Goal: Navigation & Orientation: Find specific page/section

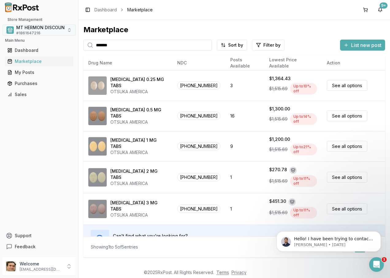
scroll to position [5, 0]
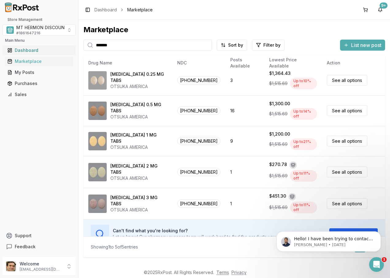
click at [21, 49] on div "Dashboard" at bounding box center [39, 50] width 64 height 6
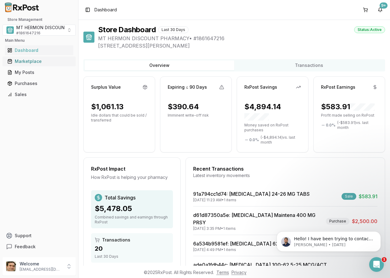
click at [29, 61] on div "Marketplace" at bounding box center [39, 61] width 64 height 6
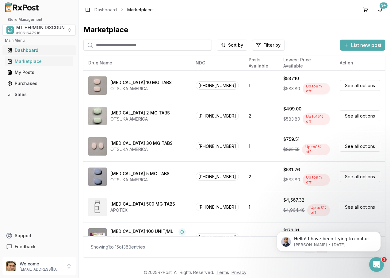
click at [29, 50] on div "Dashboard" at bounding box center [39, 50] width 64 height 6
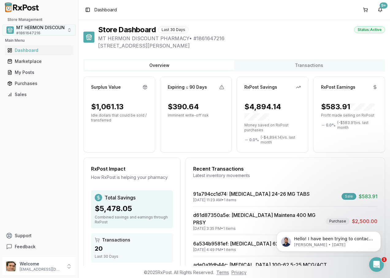
click at [56, 26] on span "MT HERMON DISCOUNT PHARMACY" at bounding box center [54, 28] width 77 height 6
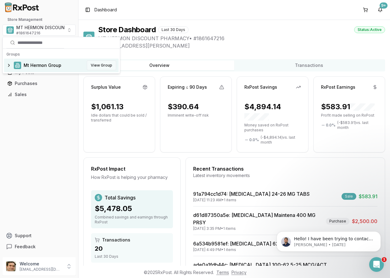
click at [105, 65] on button "View Group" at bounding box center [101, 65] width 29 height 10
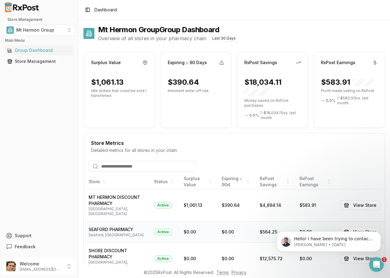
click at [124, 233] on div "Seaford, [GEOGRAPHIC_DATA]" at bounding box center [117, 235] width 56 height 5
click at [362, 223] on div "Hello! I have been trying to contact the pharmacy for you order for [MEDICAL_DA…" at bounding box center [329, 213] width 113 height 77
click at [364, 227] on div "Hello! I have been trying to contact the pharmacy for you order for [MEDICAL_DA…" at bounding box center [329, 213] width 113 height 77
click at [361, 228] on div "Hello! I have been trying to contact the pharmacy for you order for [MEDICAL_DA…" at bounding box center [329, 213] width 113 height 77
click at [361, 227] on div "Hello! I have been trying to contact the pharmacy for you order for [MEDICAL_DA…" at bounding box center [329, 213] width 113 height 77
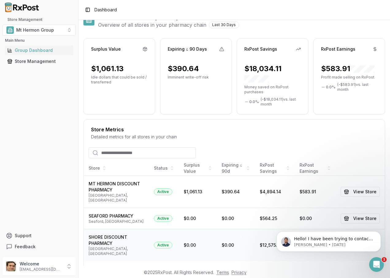
scroll to position [33, 0]
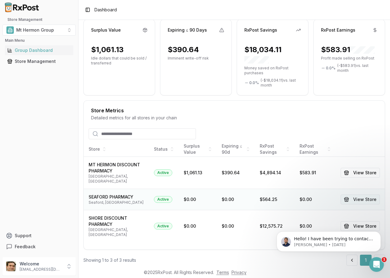
click at [364, 195] on button "View Store" at bounding box center [360, 200] width 39 height 10
drag, startPoint x: 342, startPoint y: 237, endPoint x: 366, endPoint y: 227, distance: 26.2
click at [366, 227] on div "Hello! I have been trying to contact the pharmacy for you order for [MEDICAL_DA…" at bounding box center [329, 213] width 113 height 77
click at [265, 255] on div "Showing 1 to 3 of 3 results 1" at bounding box center [234, 260] width 302 height 11
click at [379, 234] on icon "Dismiss notification" at bounding box center [379, 232] width 3 height 3
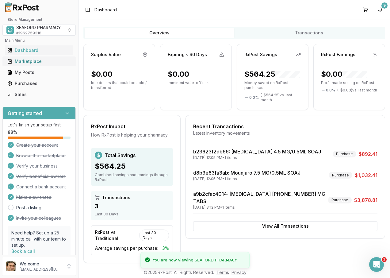
click at [19, 61] on div "Marketplace" at bounding box center [39, 61] width 64 height 6
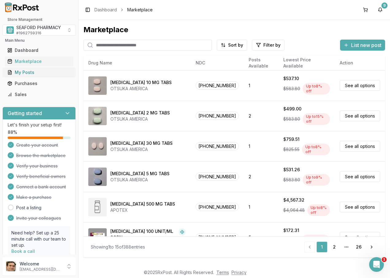
click at [28, 72] on div "My Posts" at bounding box center [39, 72] width 64 height 6
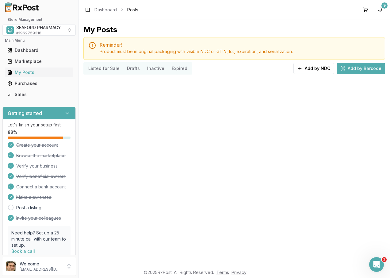
click at [57, 11] on div at bounding box center [39, 7] width 78 height 15
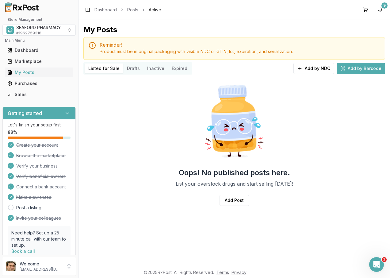
click at [59, 13] on div at bounding box center [39, 7] width 78 height 15
